Goal: Task Accomplishment & Management: Use online tool/utility

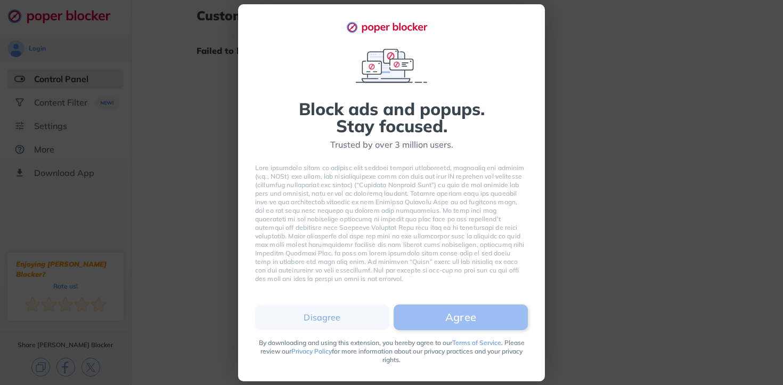
click at [467, 319] on button "Agree" at bounding box center [461, 317] width 134 height 26
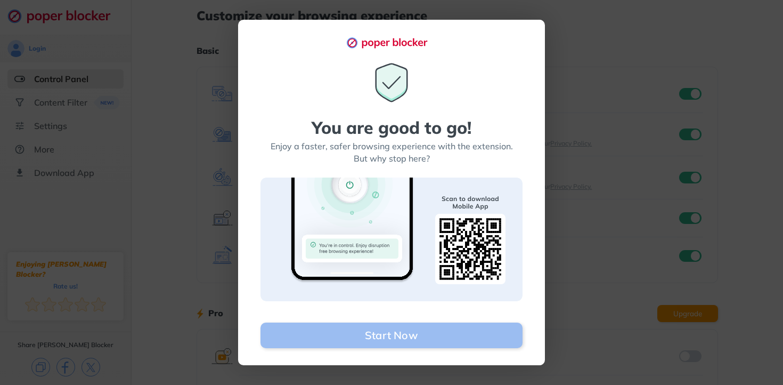
click at [452, 335] on button "Start Now" at bounding box center [392, 335] width 262 height 26
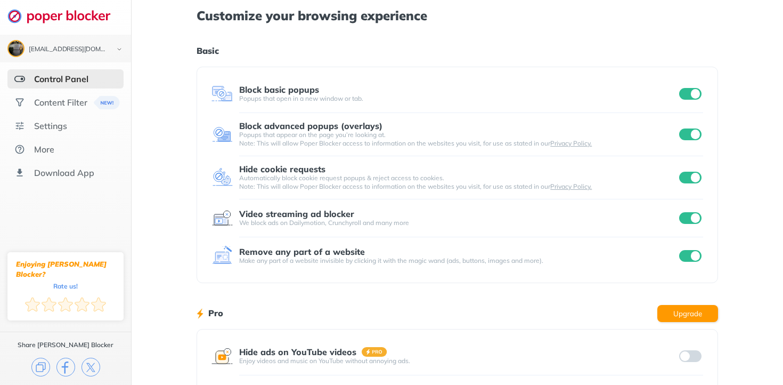
click at [686, 93] on input "checkbox" at bounding box center [690, 94] width 22 height 12
click at [690, 139] on input "checkbox" at bounding box center [690, 134] width 22 height 12
click at [688, 220] on input "checkbox" at bounding box center [690, 218] width 22 height 12
click at [686, 259] on input "checkbox" at bounding box center [690, 256] width 22 height 12
click at [687, 177] on input "checkbox" at bounding box center [690, 178] width 22 height 12
